Goal: Task Accomplishment & Management: Use online tool/utility

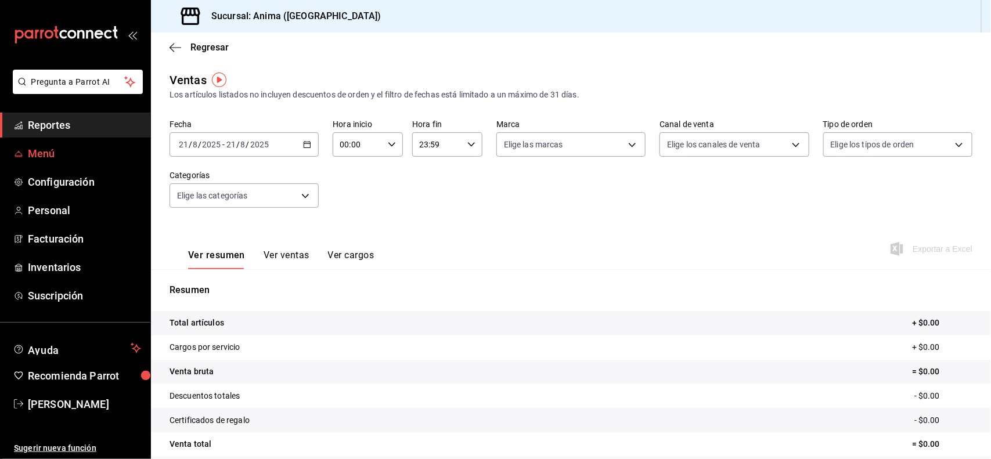
click at [42, 158] on span "Menú" at bounding box center [84, 154] width 113 height 16
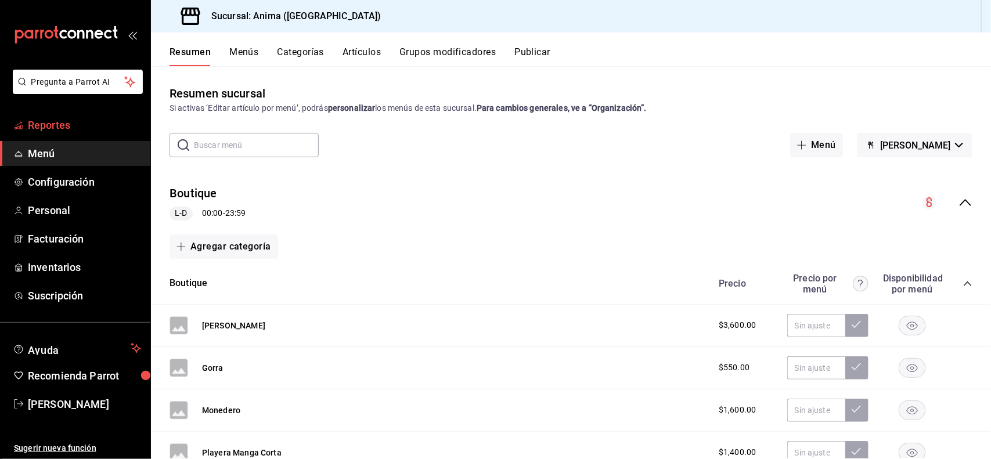
click at [88, 122] on span "Reportes" at bounding box center [84, 125] width 113 height 16
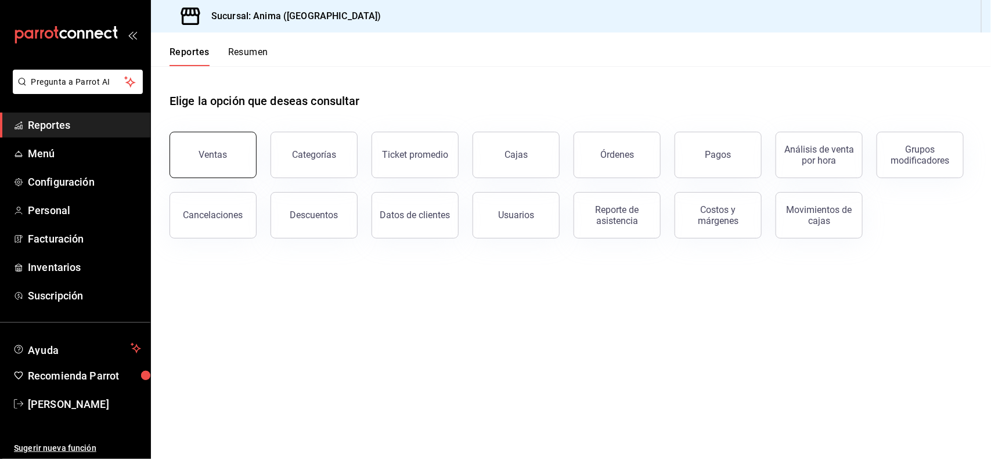
click at [224, 163] on button "Ventas" at bounding box center [213, 155] width 87 height 46
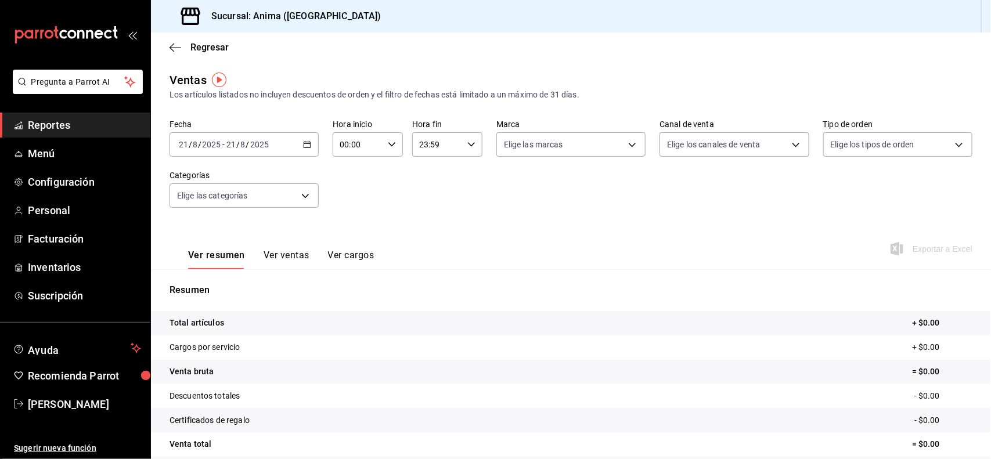
click at [226, 149] on div "[DATE] [DATE] - [DATE] [DATE]" at bounding box center [244, 144] width 149 height 24
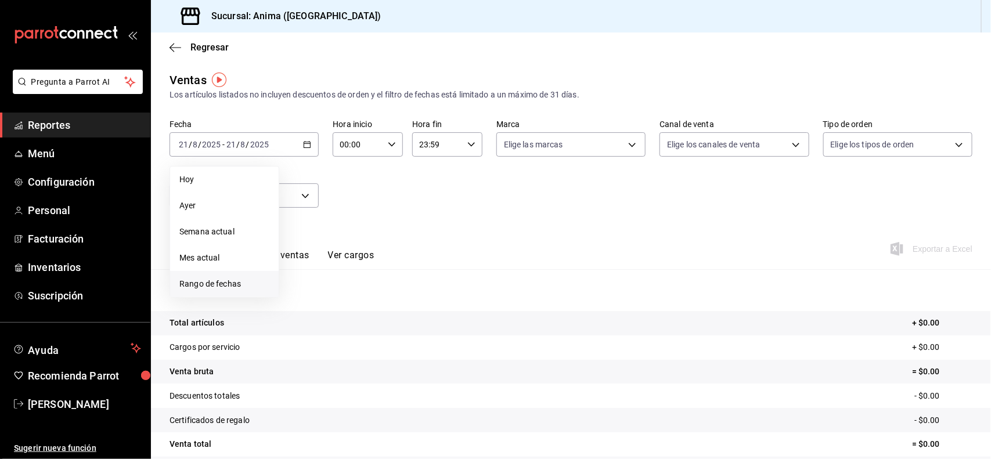
click at [256, 282] on span "Rango de fechas" at bounding box center [224, 284] width 90 height 12
click at [385, 265] on button "15" at bounding box center [386, 272] width 20 height 21
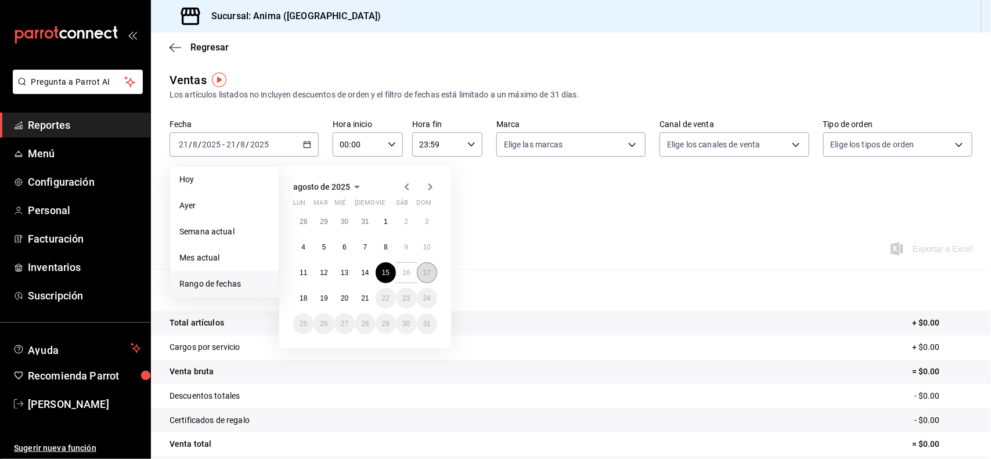
click at [425, 271] on abbr "17" at bounding box center [427, 273] width 8 height 8
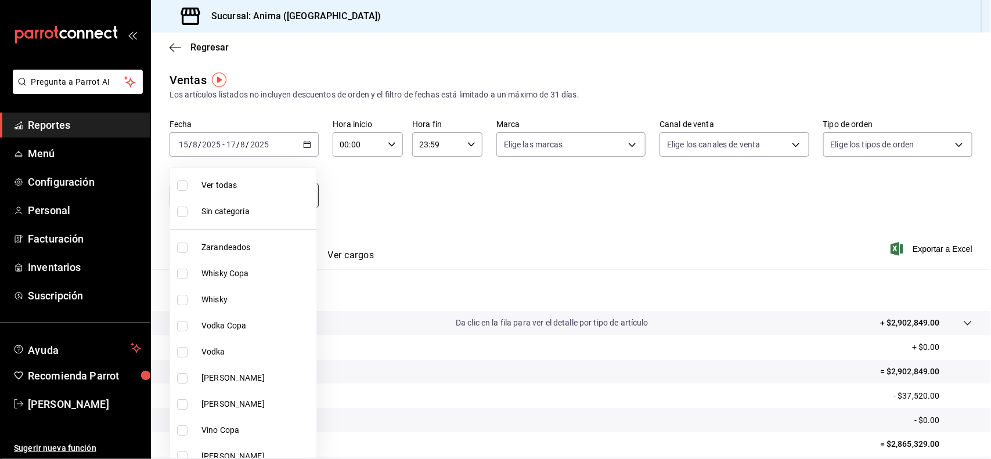
click at [224, 190] on body "Pregunta a Parrot AI Reportes Menú Configuración Personal Facturación Inventari…" at bounding box center [495, 229] width 991 height 459
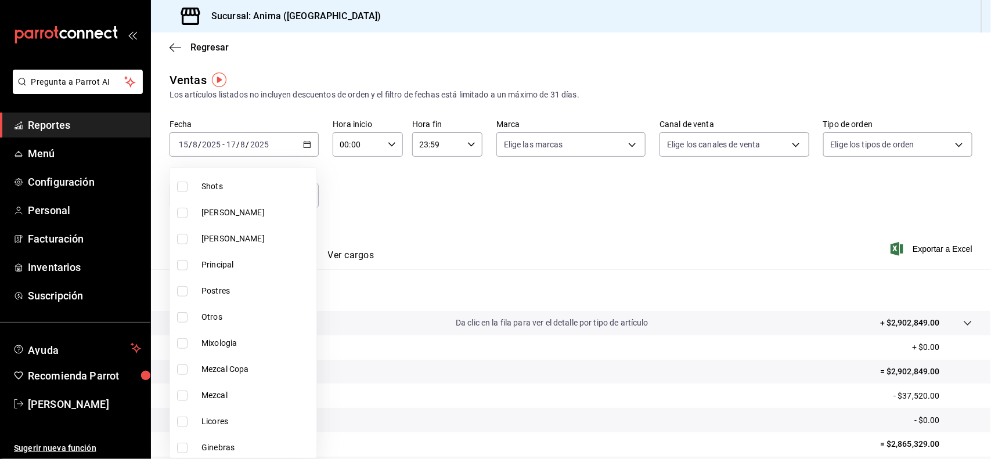
scroll to position [377, 0]
click at [251, 311] on span "Otros" at bounding box center [257, 314] width 110 height 12
type input "69b2a6c0-c1f9-4d6c-9c50-1fb844d8a9fa"
checkbox input "true"
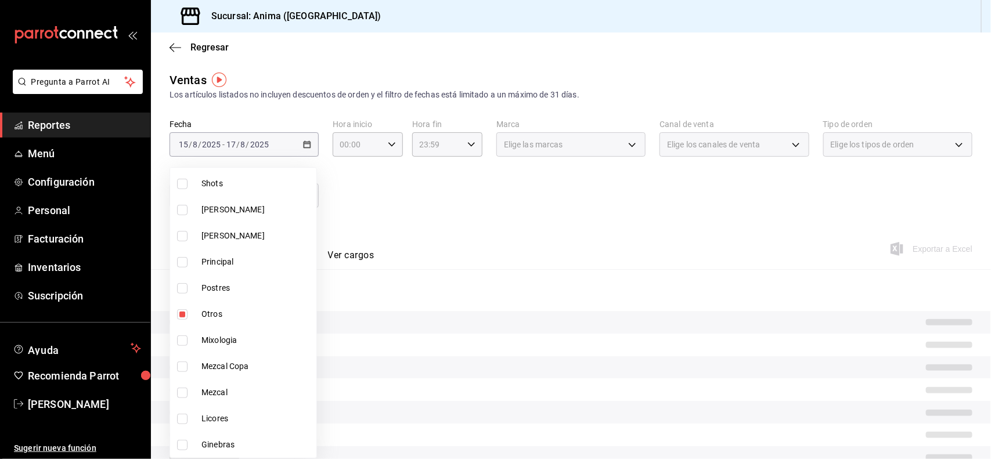
click at [502, 215] on div at bounding box center [495, 229] width 991 height 459
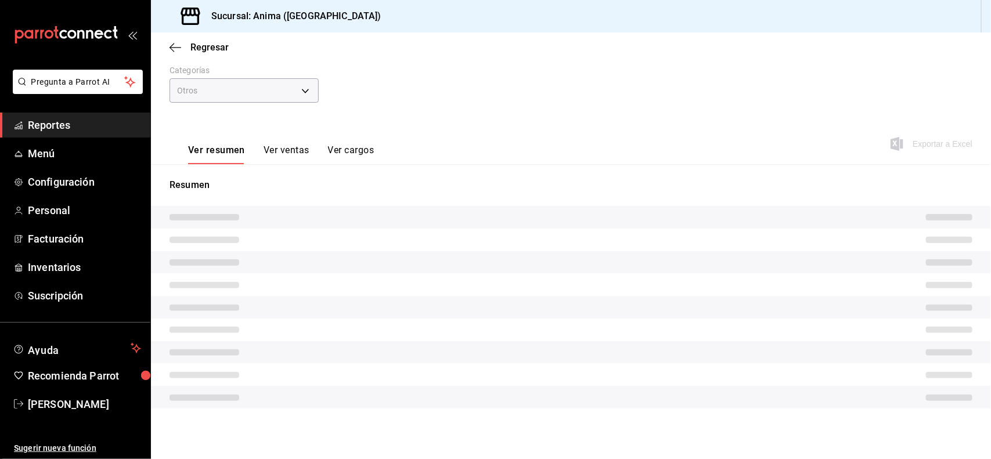
scroll to position [96, 0]
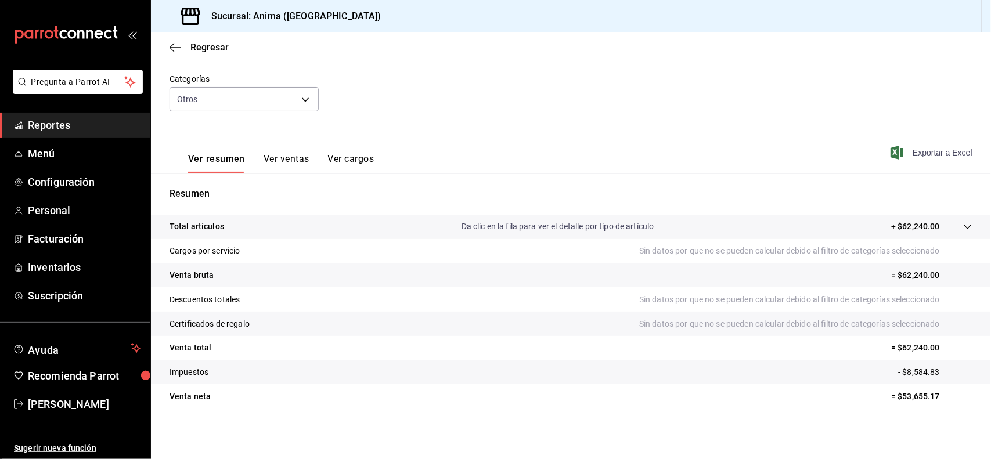
click at [948, 150] on span "Exportar a Excel" at bounding box center [933, 153] width 80 height 14
click at [270, 105] on body "Pregunta a Parrot AI Reportes Menú Configuración Personal Facturación Inventari…" at bounding box center [495, 229] width 991 height 459
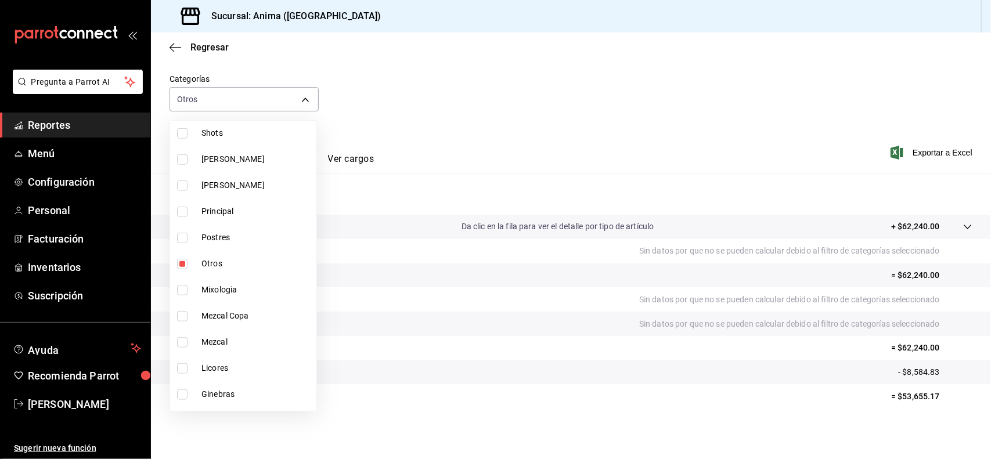
scroll to position [401, 0]
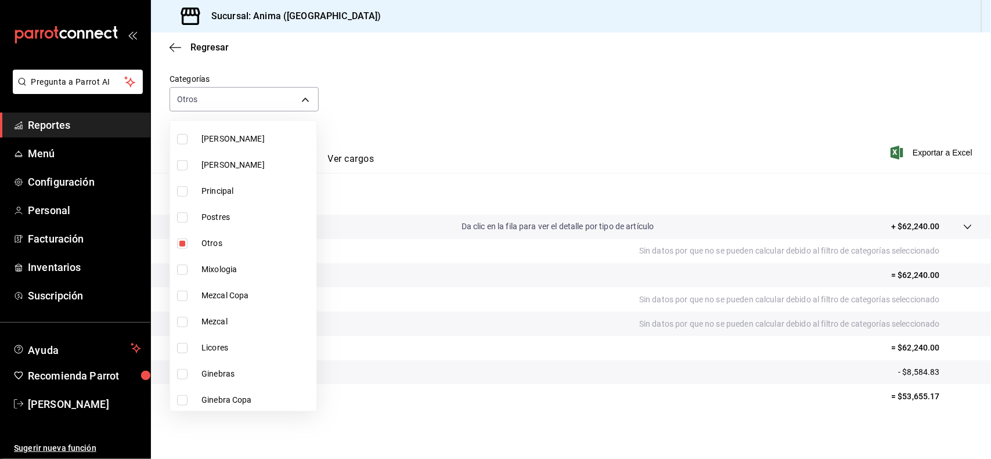
click at [251, 236] on li "Otros" at bounding box center [243, 244] width 146 height 26
checkbox input "false"
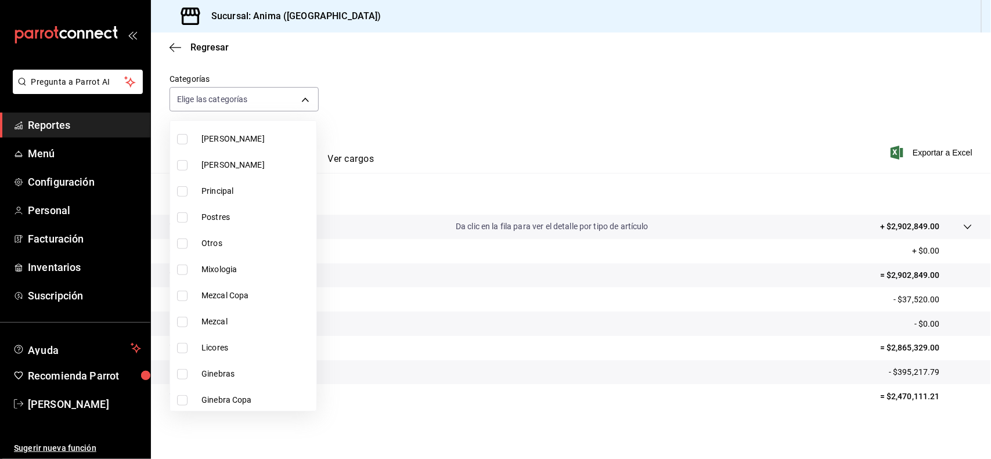
scroll to position [794, 0]
click at [244, 317] on span "Boutique" at bounding box center [257, 321] width 110 height 12
type input "b5a07673-7ca3-4639-90cd-545fde2bcee8"
checkbox input "true"
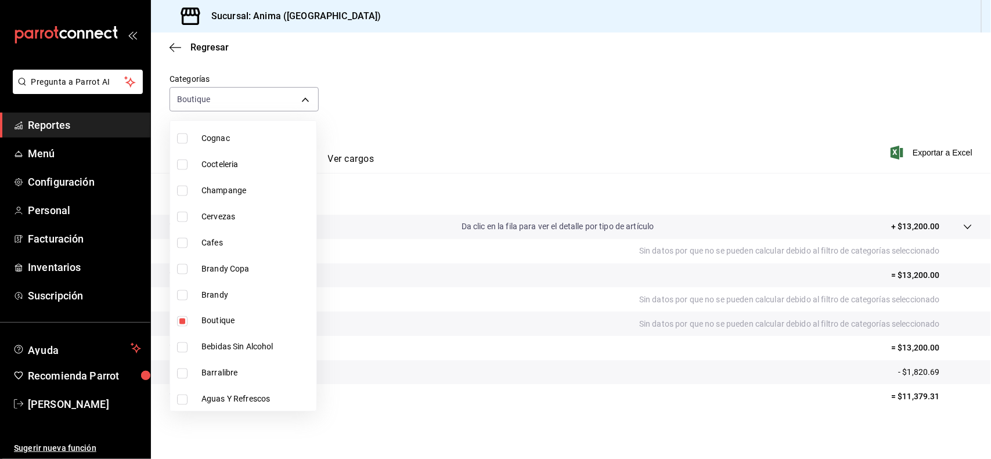
click at [481, 109] on div at bounding box center [495, 229] width 991 height 459
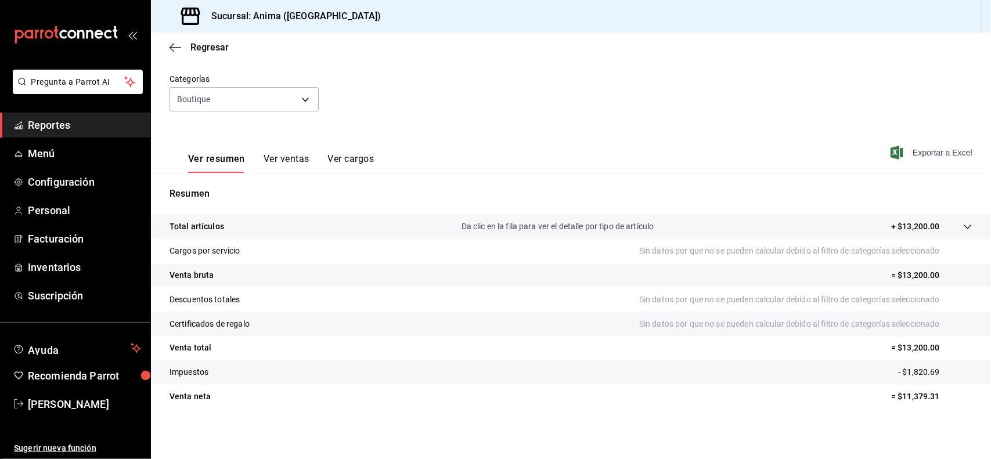
click at [918, 151] on span "Exportar a Excel" at bounding box center [933, 153] width 80 height 14
